Goal: Navigation & Orientation: Find specific page/section

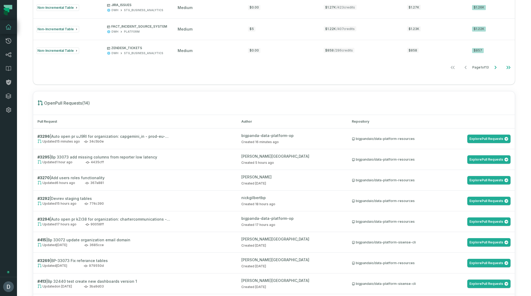
scroll to position [504, 0]
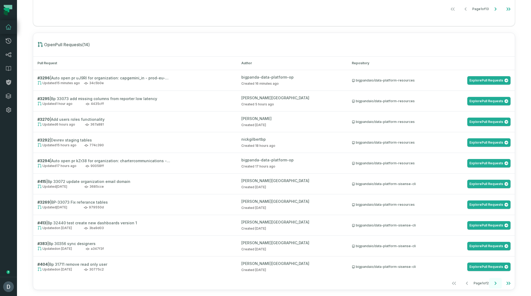
click at [498, 281] on icon "Go to next page" at bounding box center [496, 283] width 6 height 6
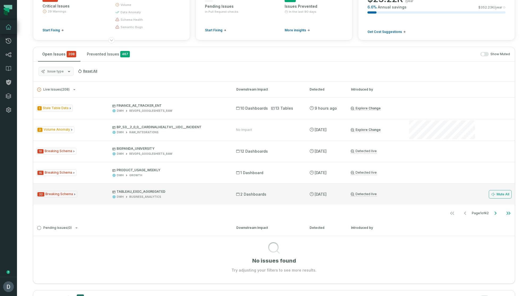
scroll to position [57, 0]
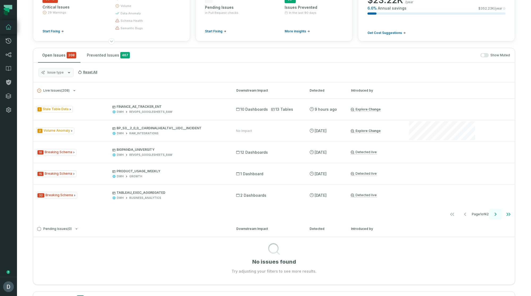
click at [497, 214] on icon "Go to next page" at bounding box center [496, 214] width 6 height 6
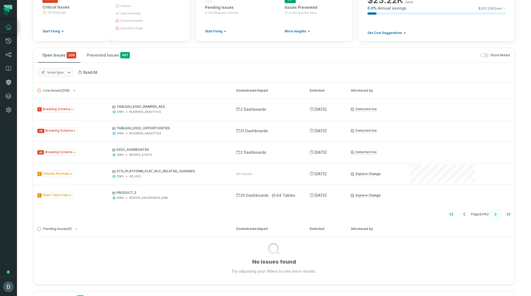
click at [497, 214] on icon "Go to next page" at bounding box center [496, 214] width 6 height 6
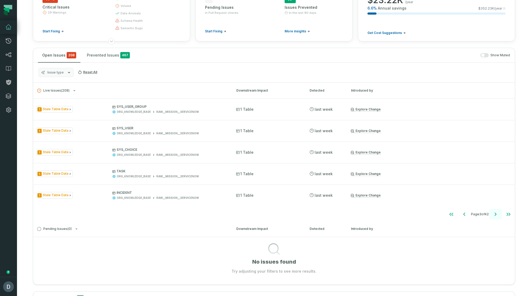
click at [497, 214] on icon "Go to next page" at bounding box center [496, 214] width 6 height 6
click at [497, 215] on icon "Go to next page" at bounding box center [496, 214] width 6 height 6
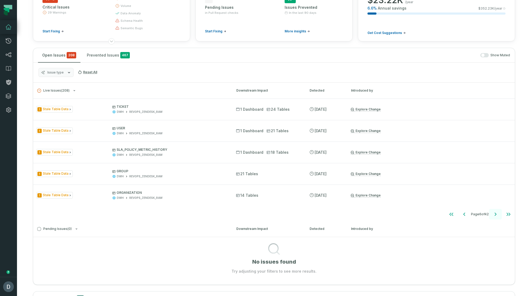
click at [497, 215] on icon "Go to next page" at bounding box center [496, 214] width 6 height 6
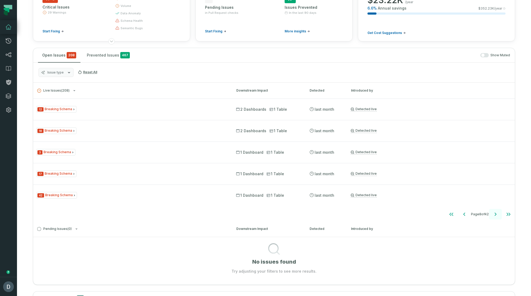
click at [497, 215] on icon "Go to next page" at bounding box center [496, 214] width 6 height 6
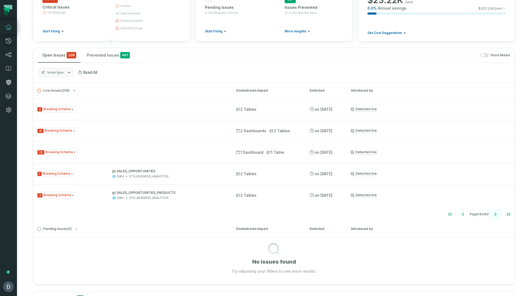
click at [497, 215] on icon "Go to next page" at bounding box center [496, 214] width 6 height 6
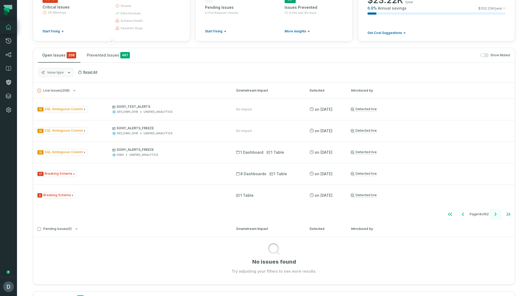
click at [497, 215] on icon "Go to next page" at bounding box center [496, 214] width 6 height 6
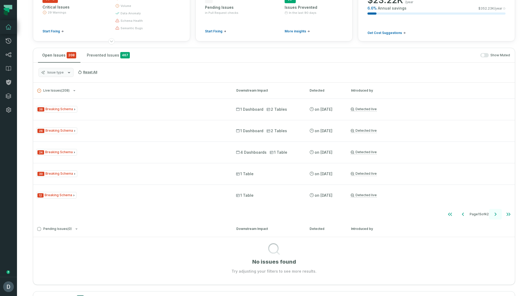
click at [497, 216] on icon "Go to next page" at bounding box center [496, 214] width 6 height 6
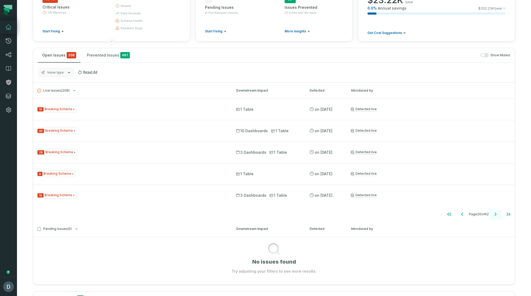
click at [497, 216] on icon "Go to next page" at bounding box center [496, 214] width 6 height 6
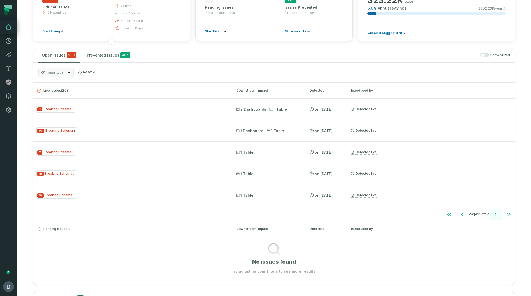
click at [497, 216] on icon "Go to next page" at bounding box center [496, 214] width 6 height 6
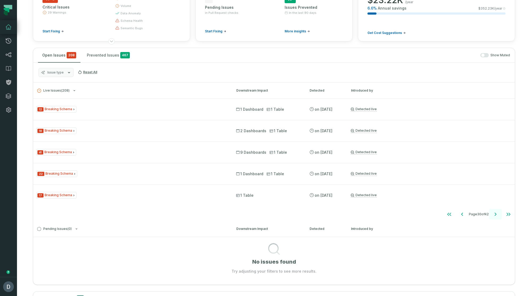
click at [497, 216] on icon "Go to next page" at bounding box center [496, 214] width 6 height 6
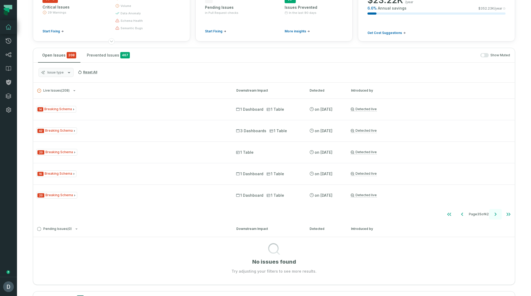
click at [497, 216] on icon "Go to next page" at bounding box center [496, 214] width 6 height 6
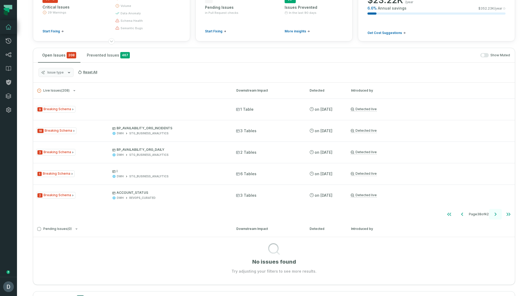
click at [497, 216] on icon "Go to next page" at bounding box center [496, 214] width 6 height 6
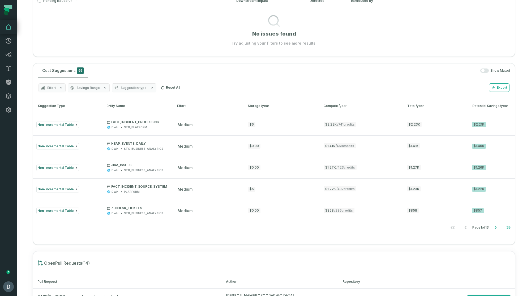
scroll to position [230, 0]
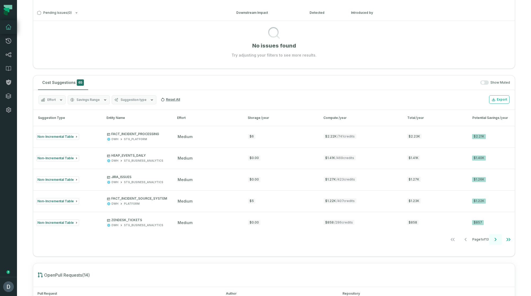
click at [494, 241] on button "Go to next page" at bounding box center [495, 239] width 13 height 11
click at [494, 241] on icon "Go to next page" at bounding box center [496, 239] width 6 height 6
click at [496, 240] on icon "Go to next page" at bounding box center [496, 239] width 6 height 6
click at [498, 238] on icon "Go to next page" at bounding box center [496, 239] width 6 height 6
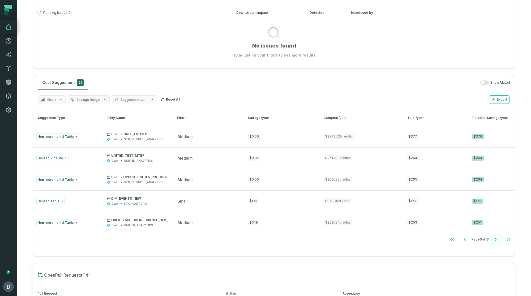
click at [498, 239] on icon "Go to next page" at bounding box center [496, 239] width 6 height 6
